Goal: Task Accomplishment & Management: Use online tool/utility

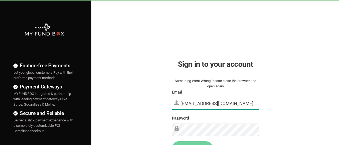
type input "[EMAIL_ADDRESS][DOMAIN_NAME]"
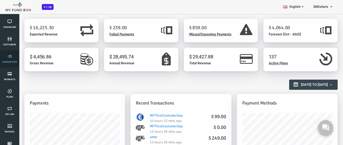
click at [10, 59] on link "Subscription" at bounding box center [10, 58] width 16 height 17
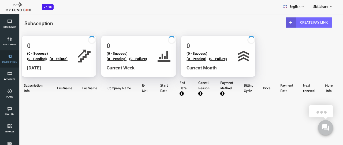
select select "100"
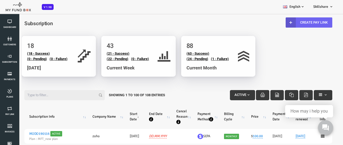
click at [295, 22] on link "Create Pay Link" at bounding box center [295, 22] width 47 height 10
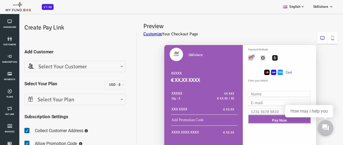
click at [61, 67] on span "Select Your Customer" at bounding box center [61, 67] width 95 height 8
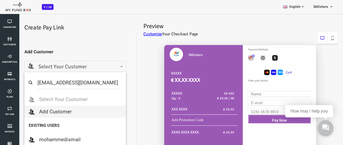
type input "mftmailbox@mailinator.com"
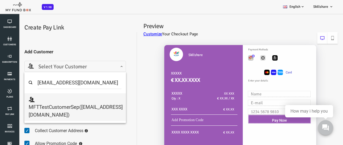
select select "mftmailbox@mailinator.com"
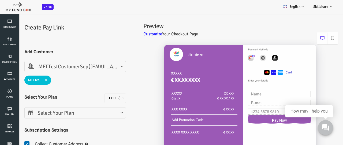
click at [61, 113] on span "Select Your Plan" at bounding box center [61, 113] width 95 height 8
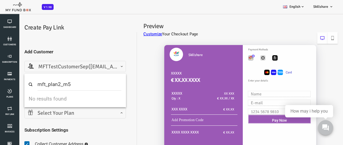
type input "mft_plan2_m5"
